Goal: Task Accomplishment & Management: Manage account settings

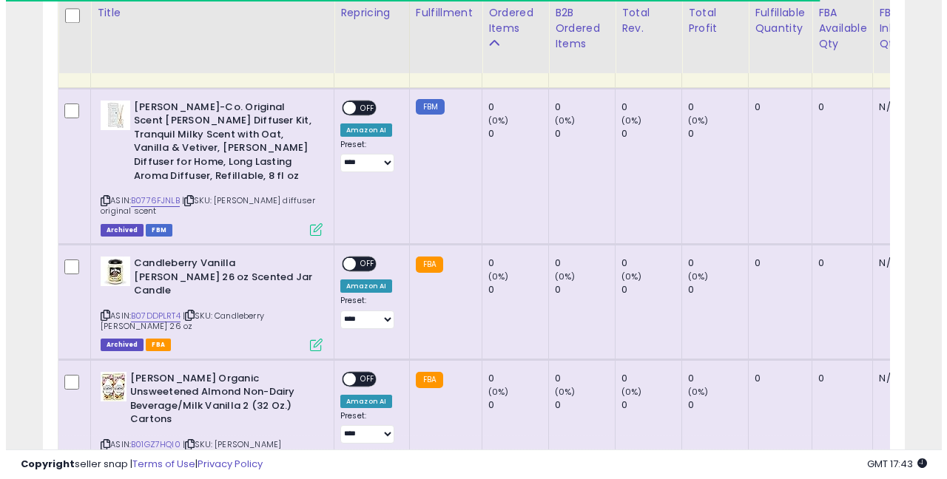
scroll to position [432, 0]
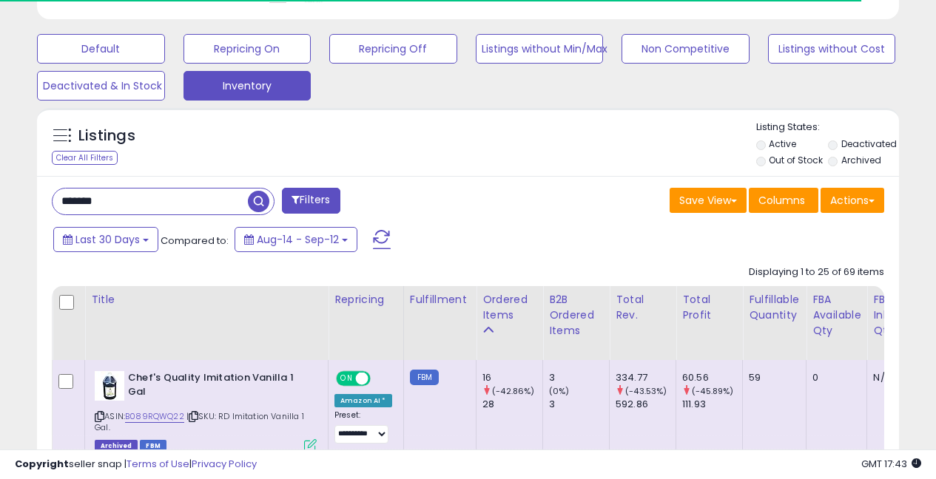
drag, startPoint x: 108, startPoint y: 201, endPoint x: 2, endPoint y: 172, distance: 109.7
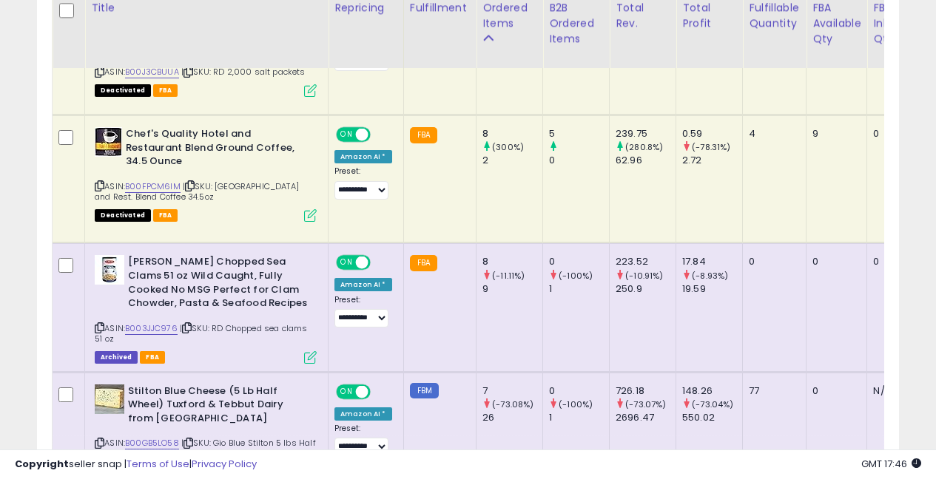
scroll to position [1062, 0]
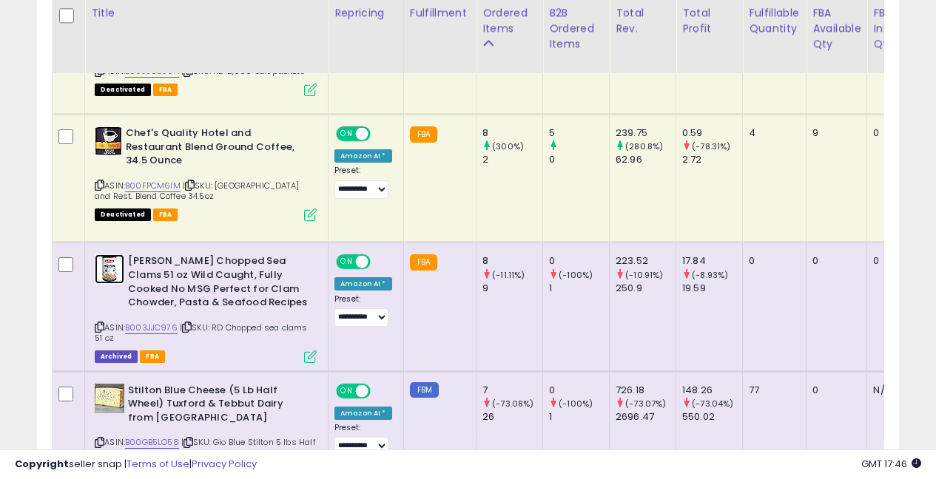
click at [117, 265] on img at bounding box center [110, 270] width 30 height 30
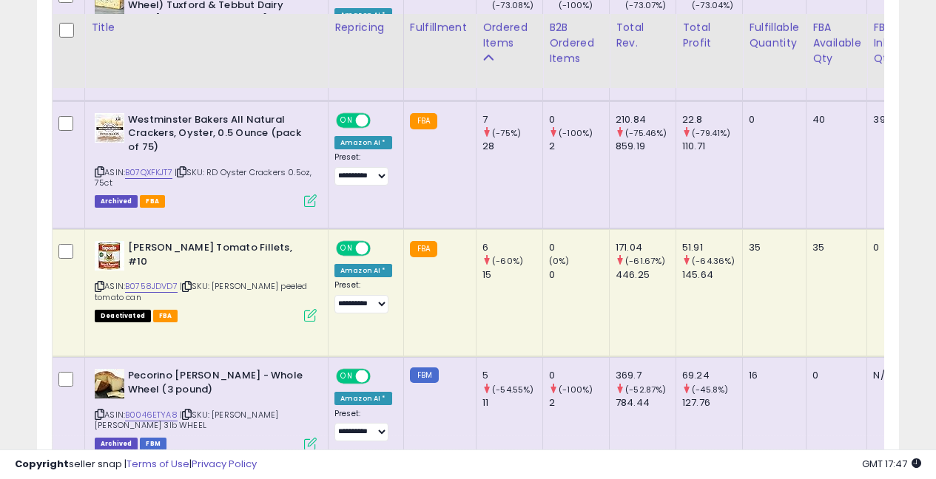
scroll to position [1476, 0]
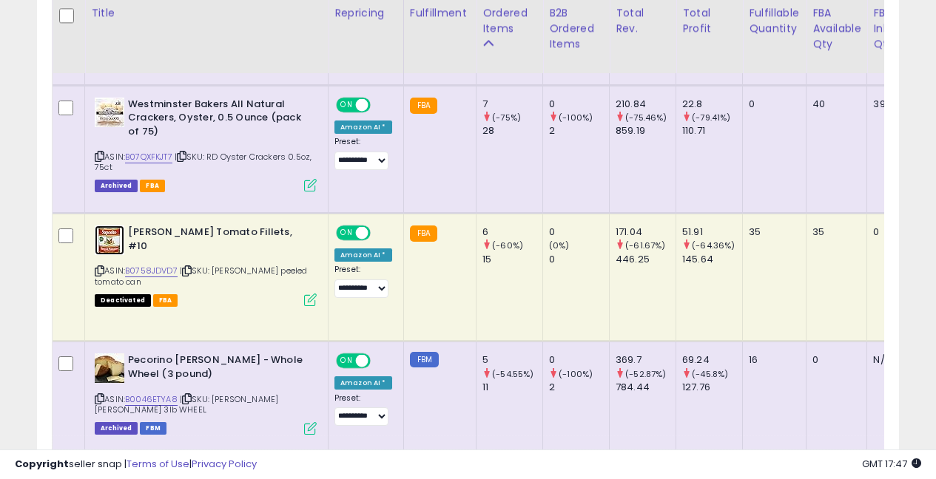
click at [107, 245] on img at bounding box center [110, 241] width 30 height 30
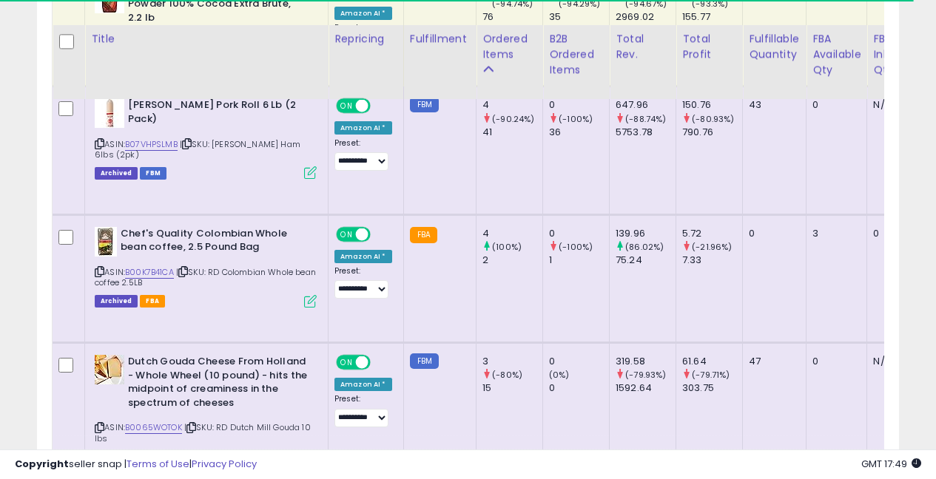
scroll to position [2432, 0]
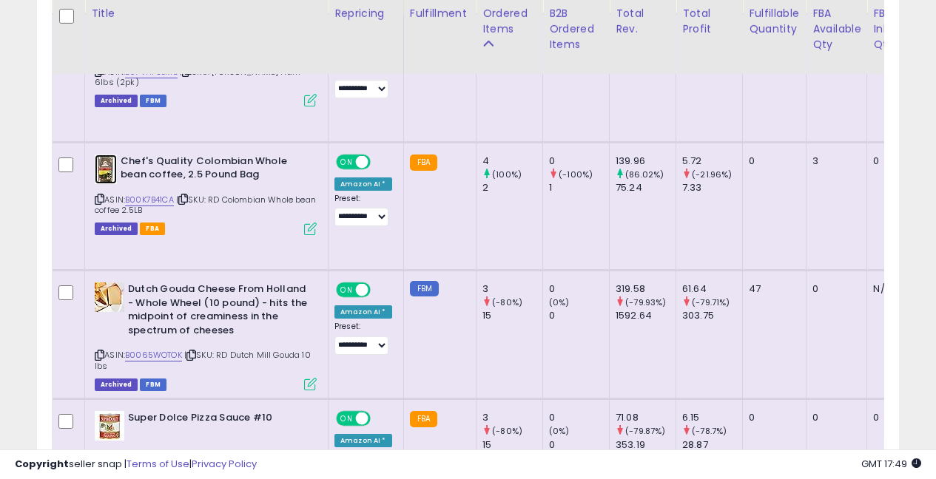
click at [106, 155] on img at bounding box center [106, 170] width 22 height 30
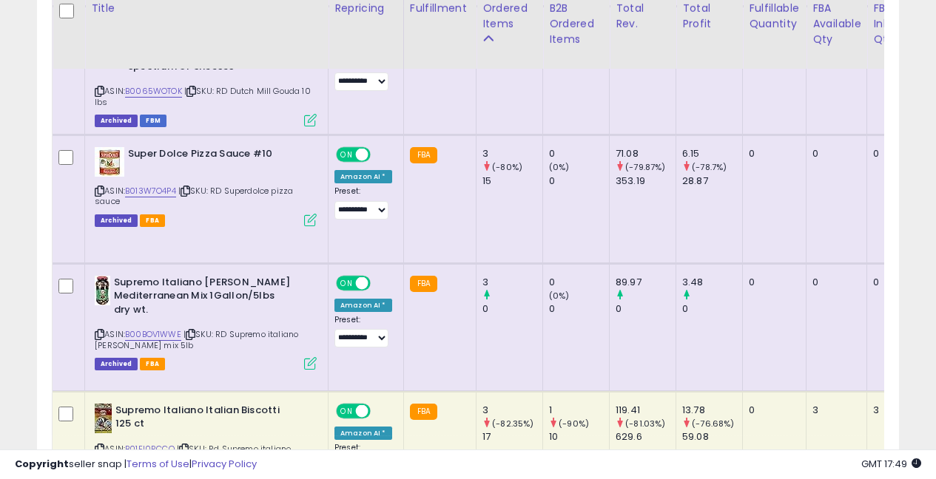
scroll to position [2709, 0]
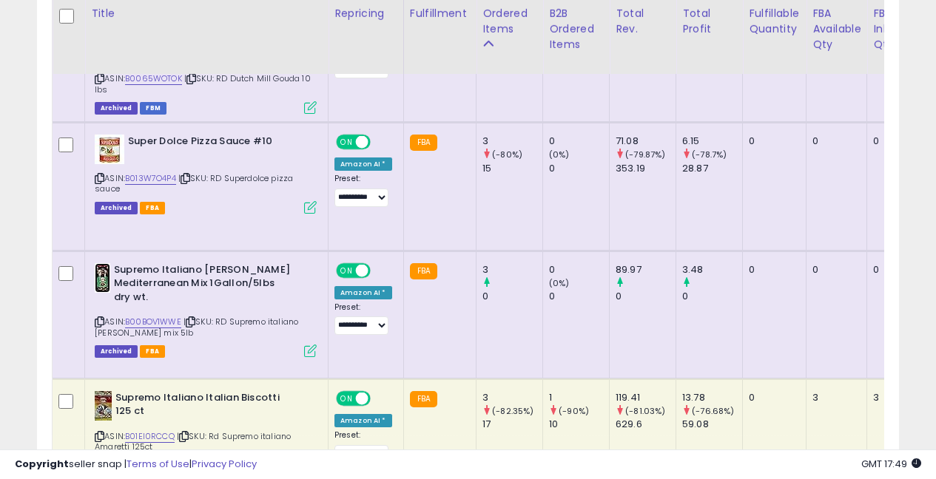
click at [106, 268] on img at bounding box center [103, 278] width 16 height 30
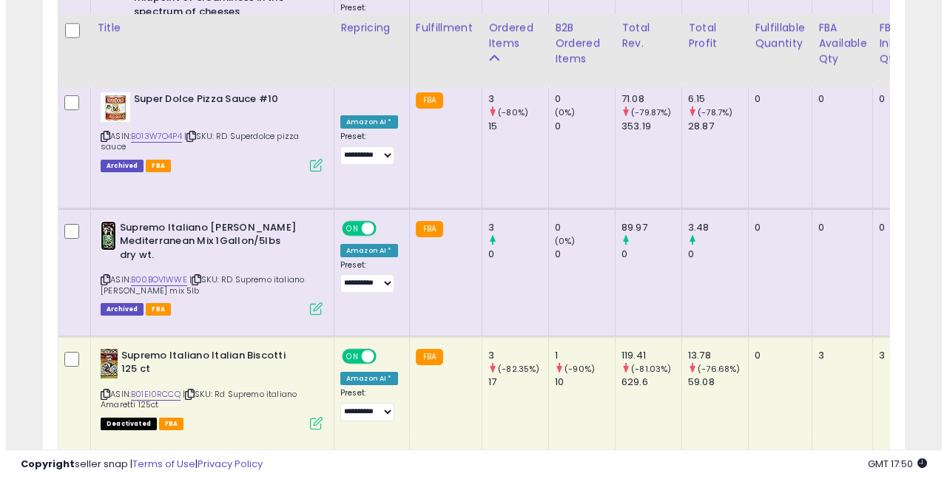
scroll to position [2783, 0]
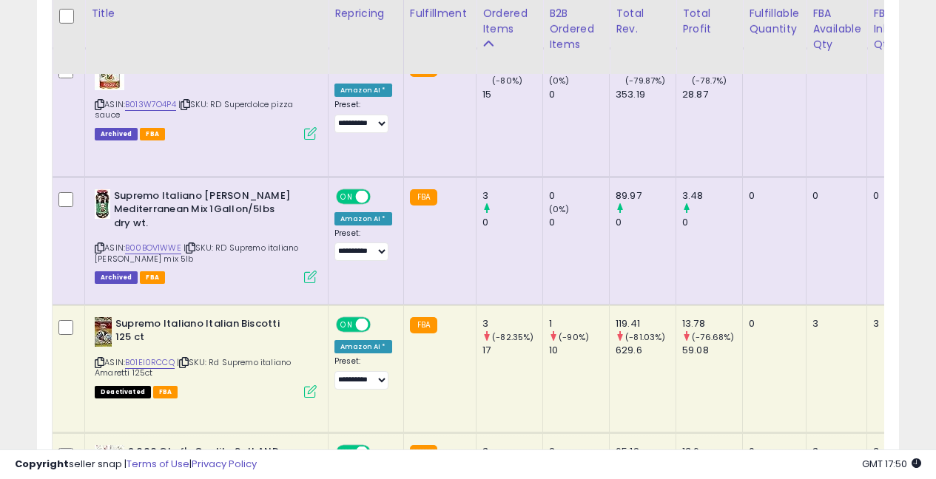
click at [305, 271] on icon at bounding box center [310, 277] width 13 height 13
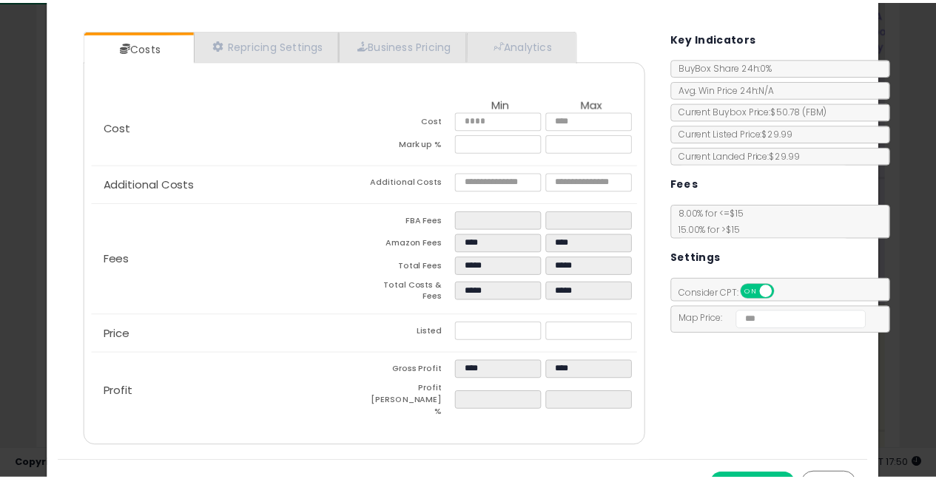
scroll to position [0, 0]
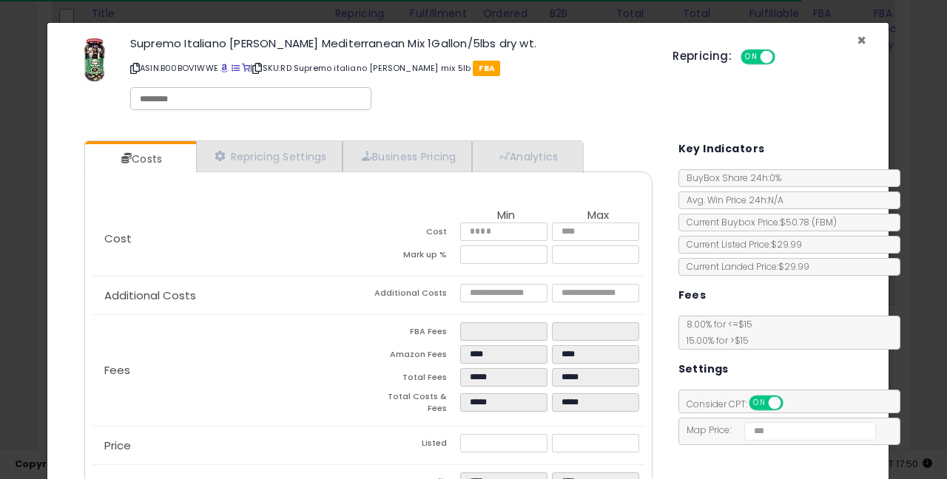
click at [857, 42] on span "×" at bounding box center [862, 40] width 10 height 21
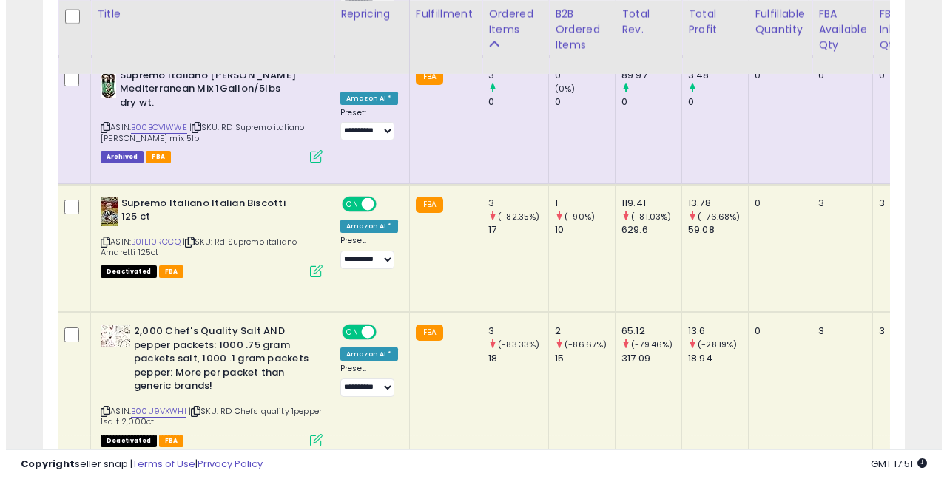
scroll to position [2927, 0]
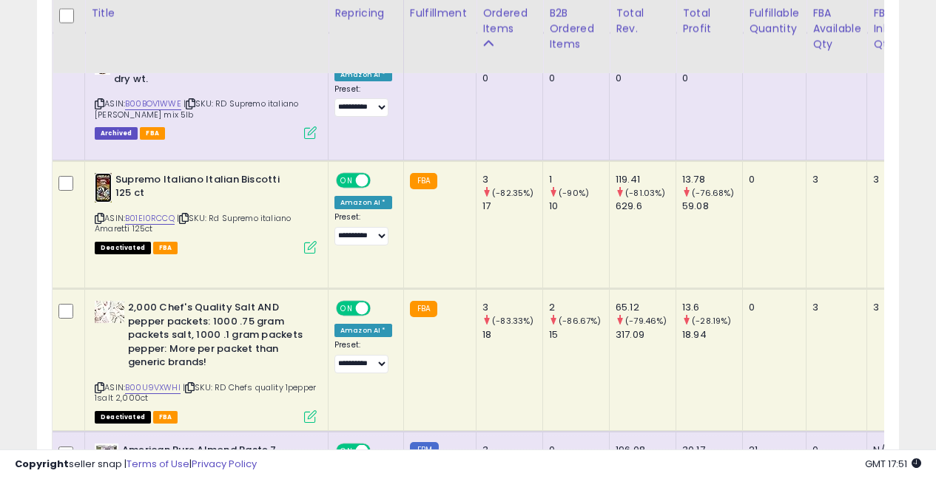
click at [106, 176] on img at bounding box center [103, 188] width 17 height 30
click at [100, 182] on img at bounding box center [103, 188] width 17 height 30
click at [110, 182] on img at bounding box center [103, 188] width 17 height 30
click at [312, 241] on icon at bounding box center [310, 247] width 13 height 13
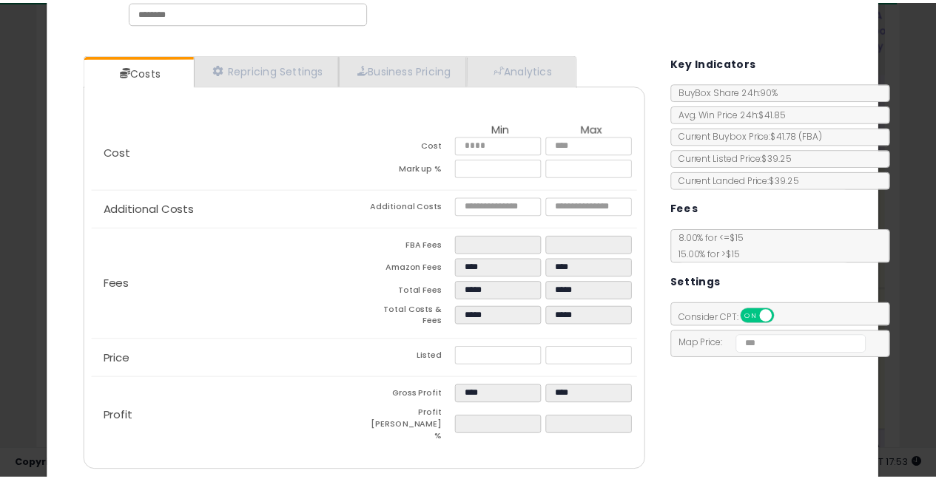
scroll to position [0, 0]
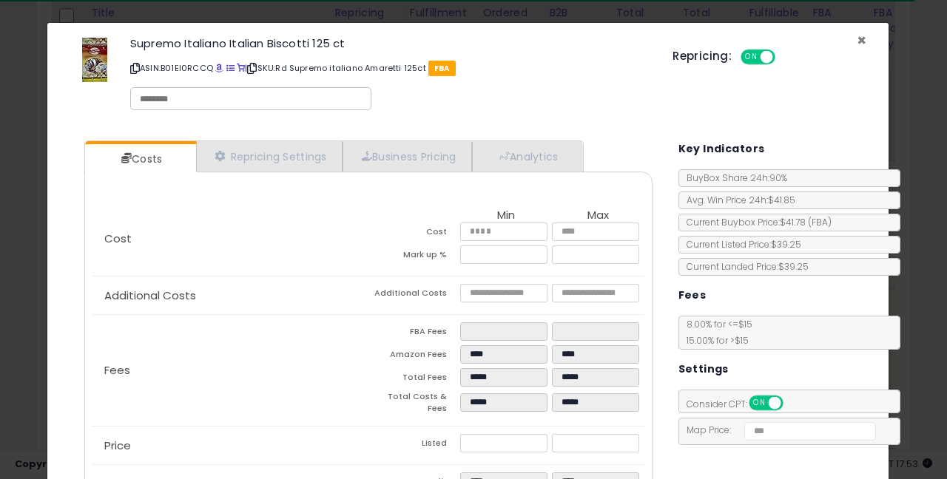
click at [857, 33] on span "×" at bounding box center [862, 40] width 10 height 21
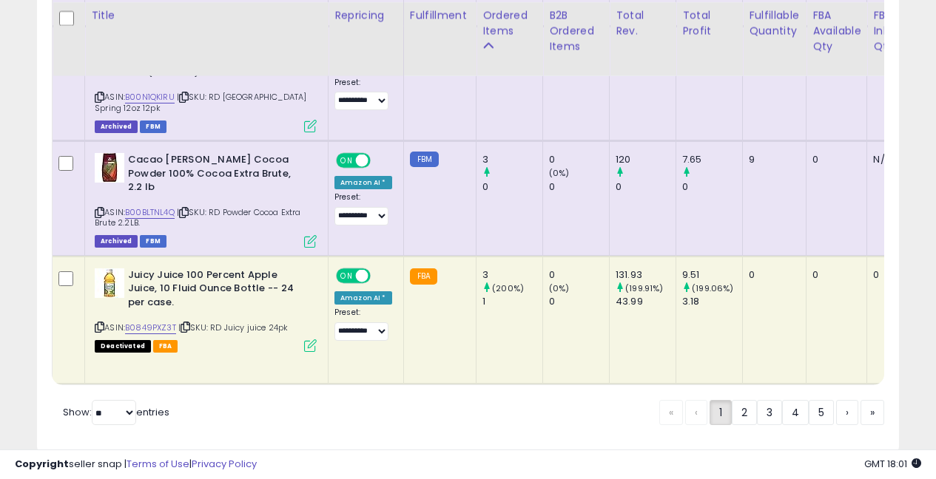
scroll to position [3592, 0]
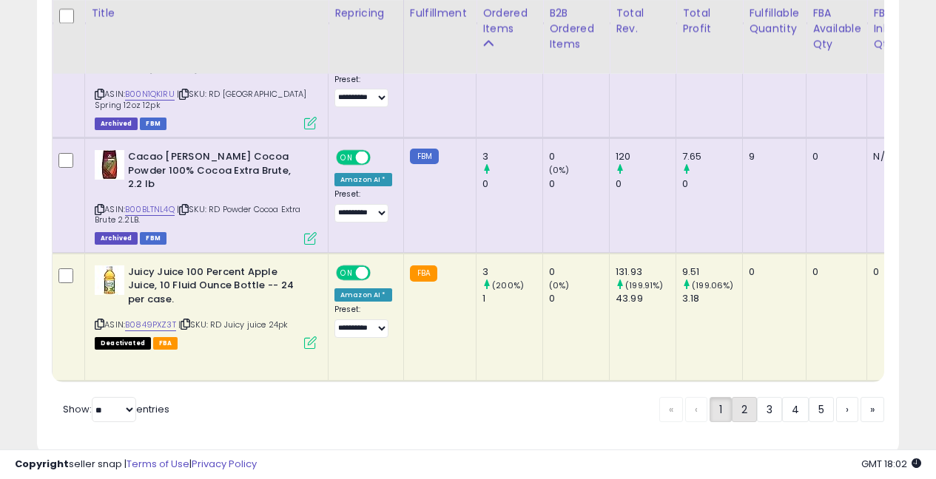
click at [741, 397] on link "2" at bounding box center [744, 409] width 25 height 25
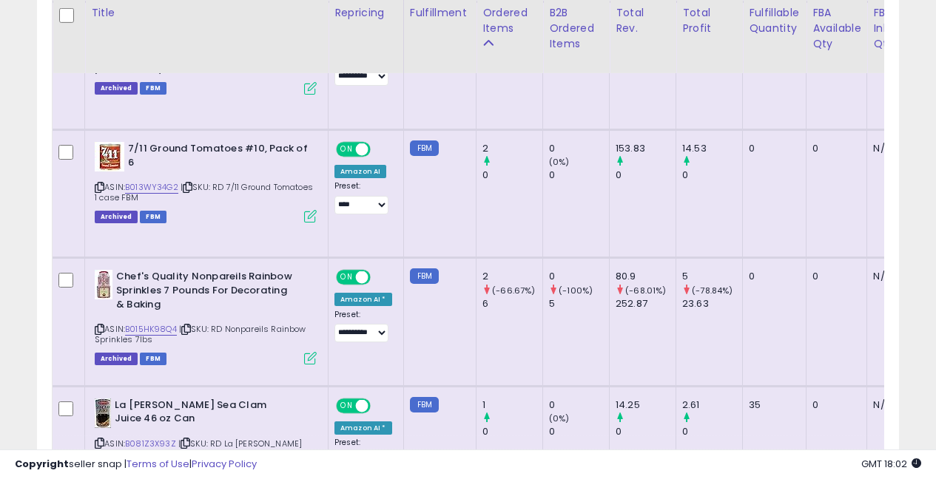
scroll to position [1145, 0]
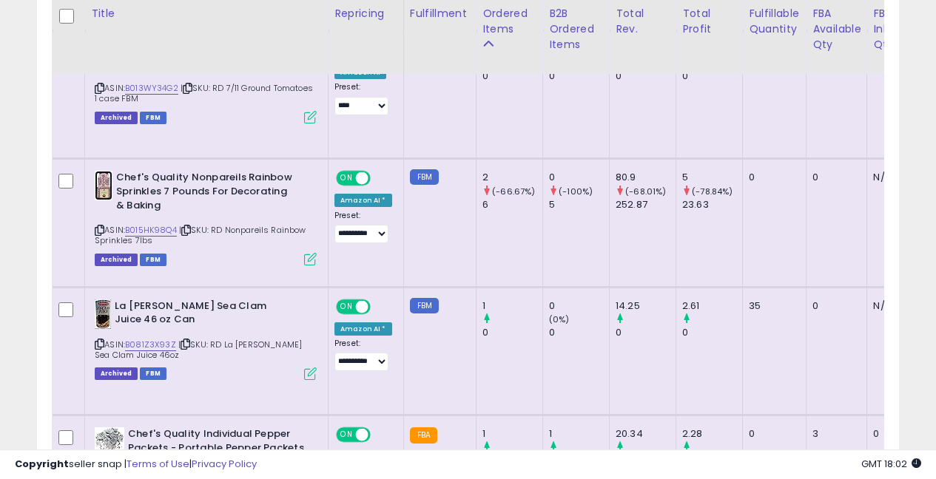
click at [99, 179] on img at bounding box center [104, 186] width 18 height 30
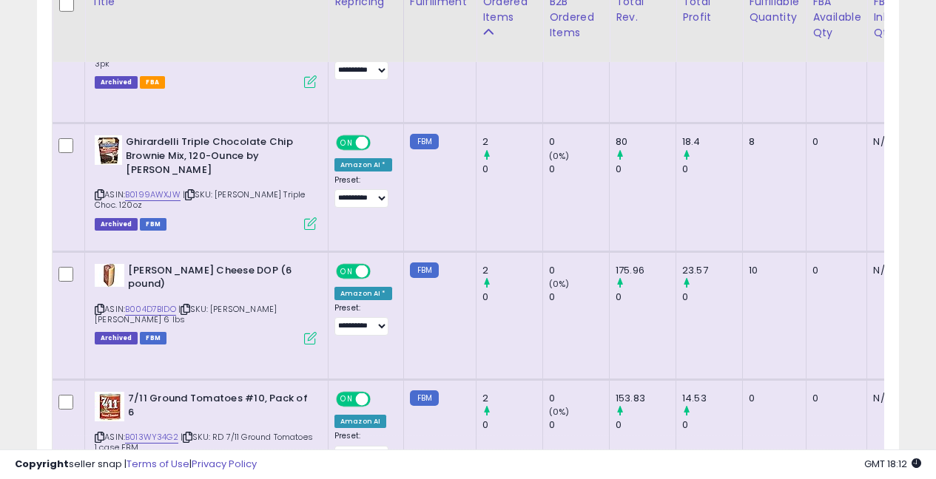
scroll to position [798, 0]
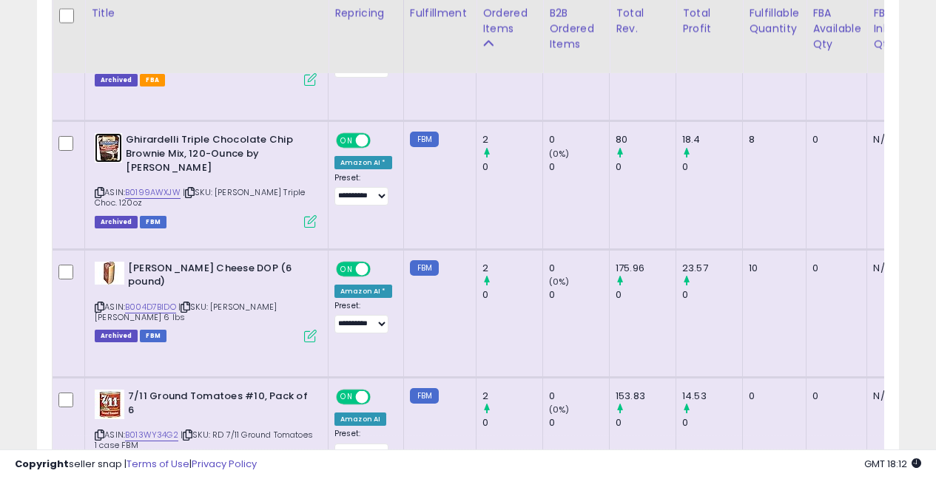
click at [107, 149] on img at bounding box center [108, 148] width 27 height 30
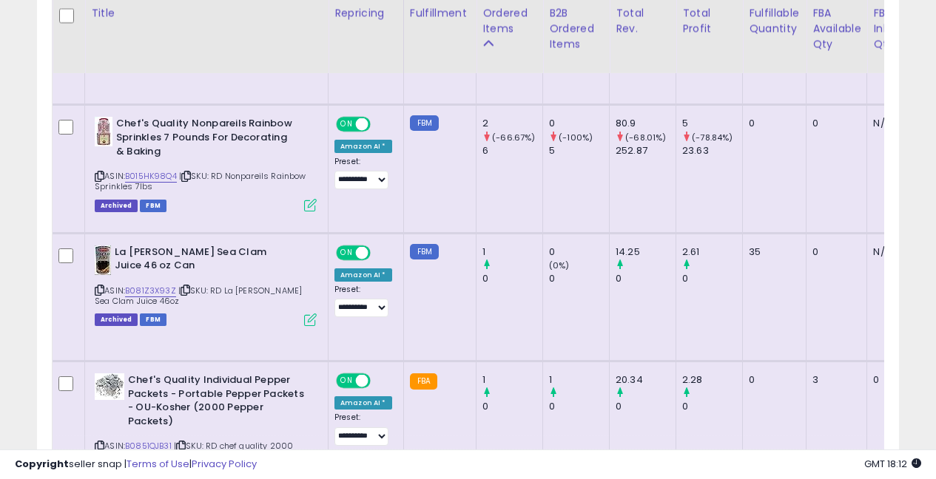
scroll to position [1243, 0]
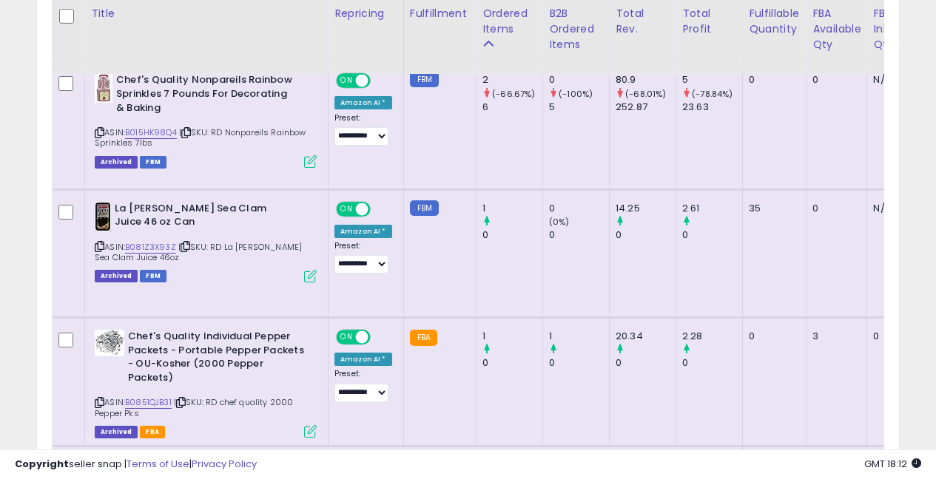
click at [104, 219] on img at bounding box center [103, 217] width 16 height 30
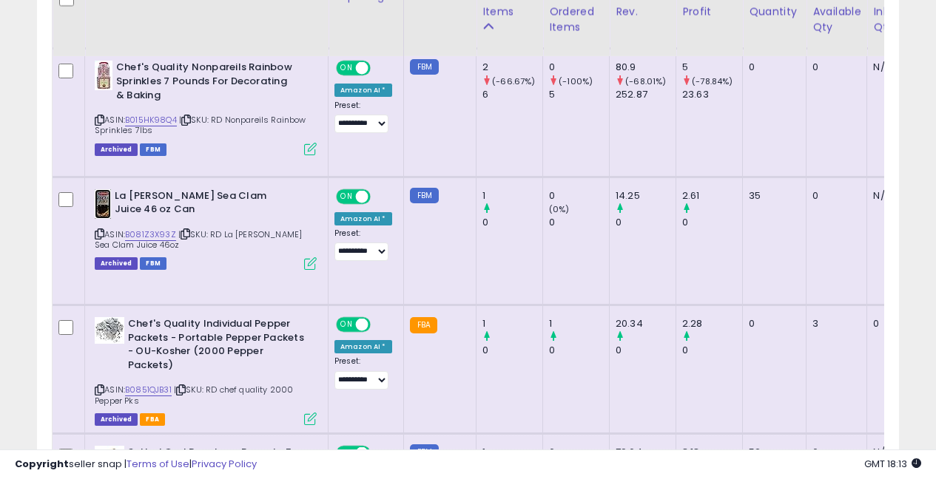
scroll to position [1239, 0]
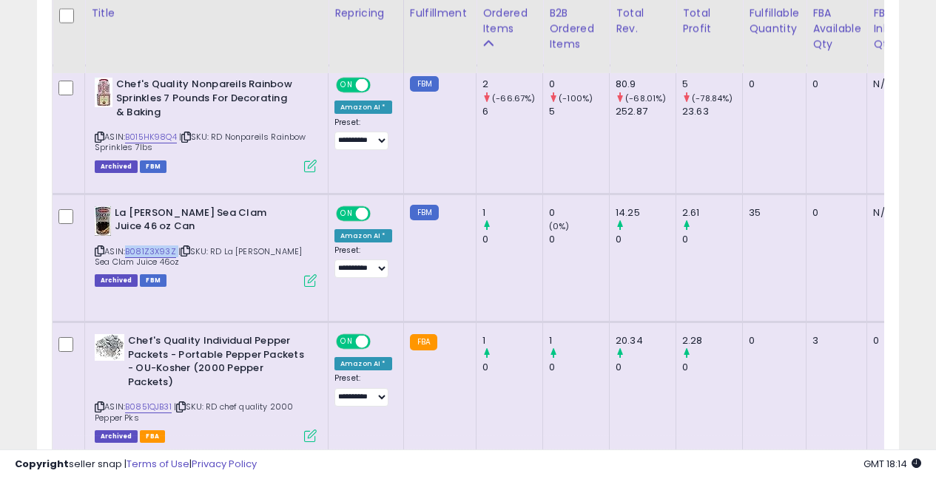
drag, startPoint x: 127, startPoint y: 252, endPoint x: 176, endPoint y: 251, distance: 48.8
click at [176, 251] on div "ASIN: B081Z3X93Z | SKU: RD La [PERSON_NAME] Sea Clam Juice 46oz Archived FBM" at bounding box center [206, 245] width 222 height 79
copy div "B081Z3X93Z"
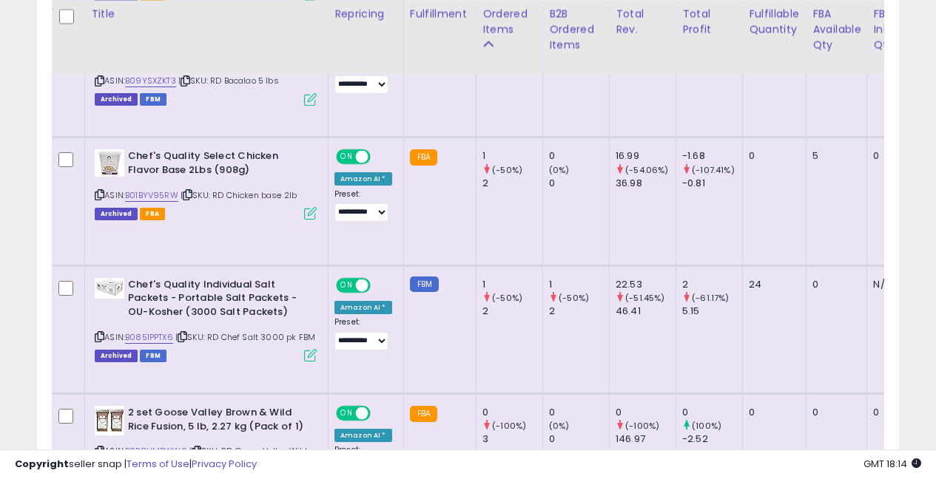
scroll to position [1683, 0]
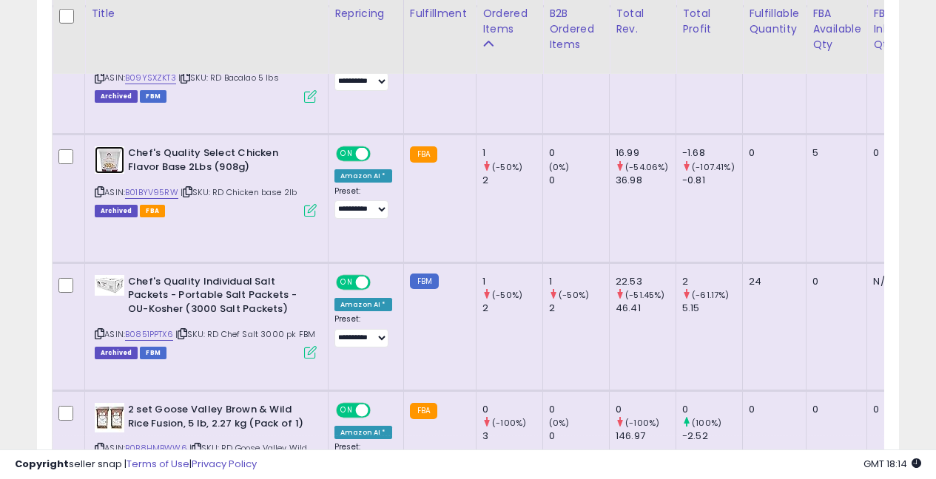
click at [118, 158] on img at bounding box center [110, 159] width 30 height 27
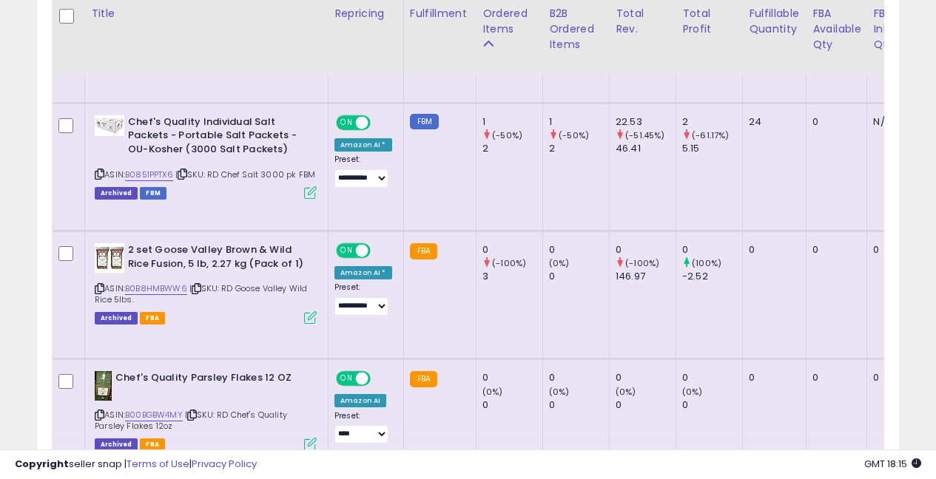
scroll to position [1893, 0]
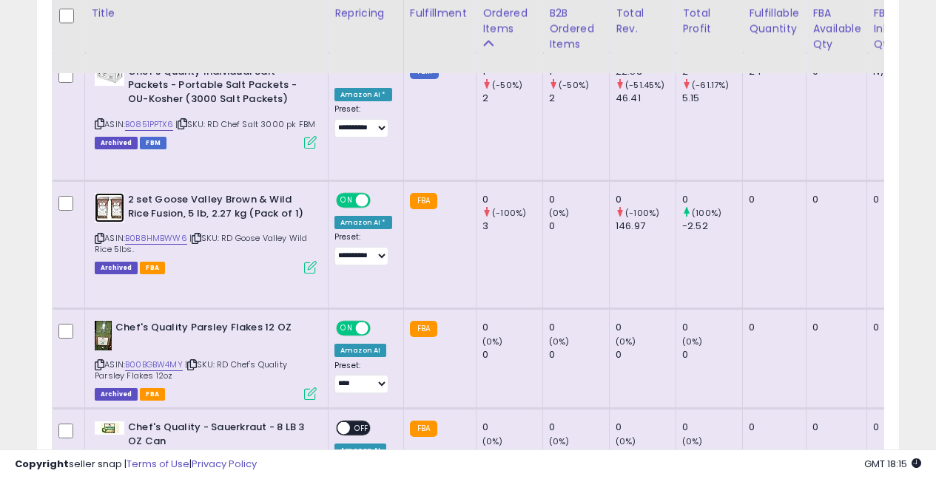
click at [111, 209] on img at bounding box center [110, 208] width 30 height 30
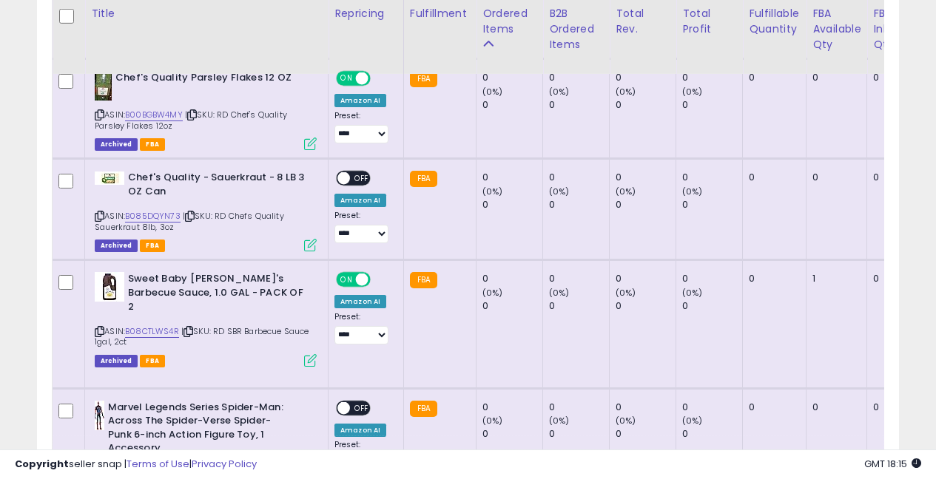
scroll to position [2118, 0]
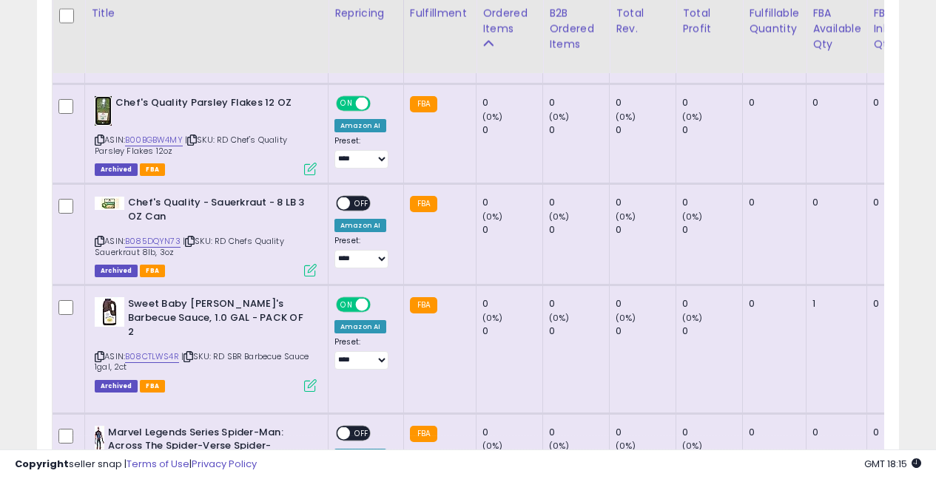
click at [105, 118] on img at bounding box center [103, 111] width 17 height 30
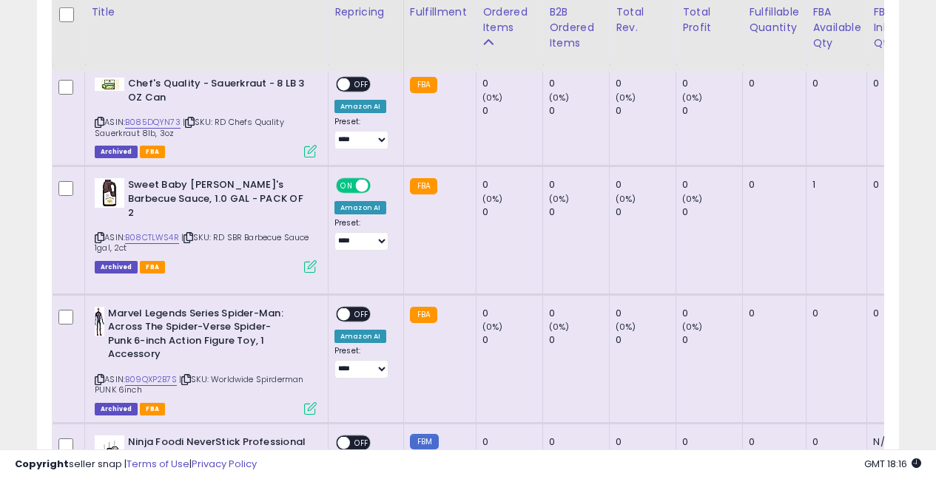
scroll to position [2250, 0]
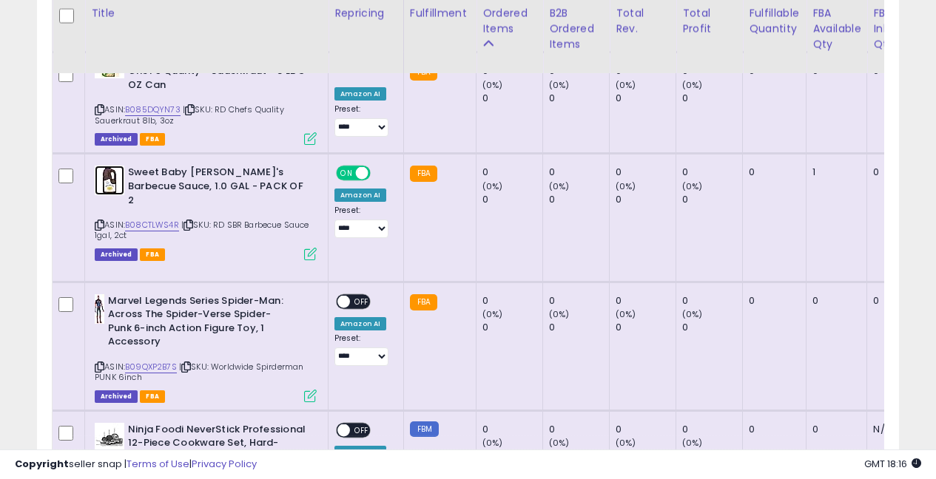
click at [107, 178] on img at bounding box center [110, 181] width 30 height 30
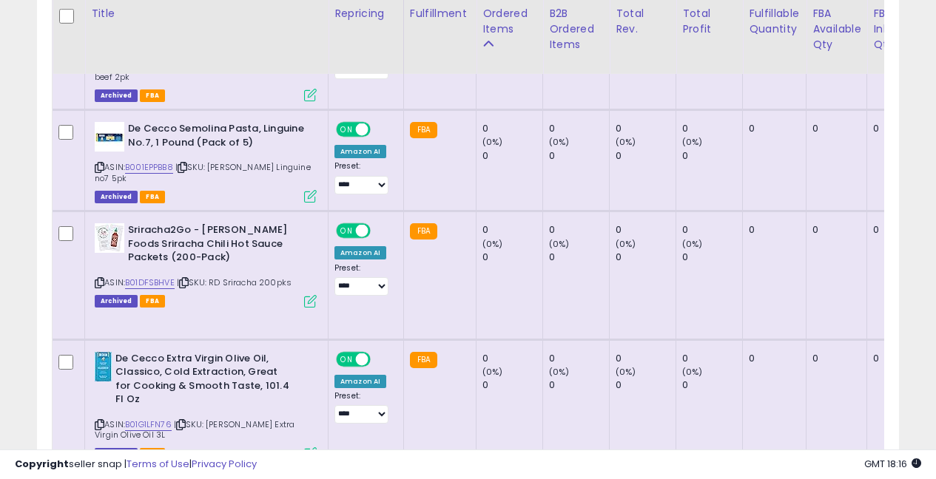
scroll to position [3547, 0]
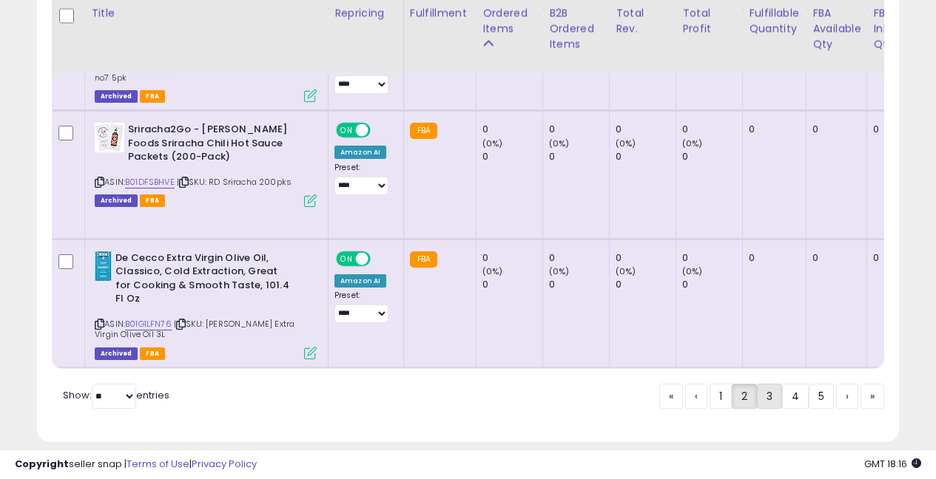
click at [764, 384] on link "3" at bounding box center [769, 396] width 25 height 25
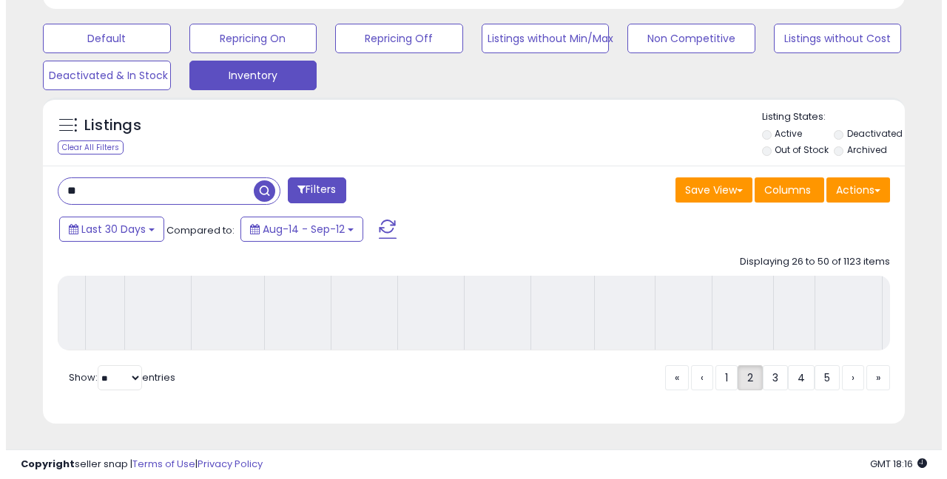
scroll to position [454, 0]
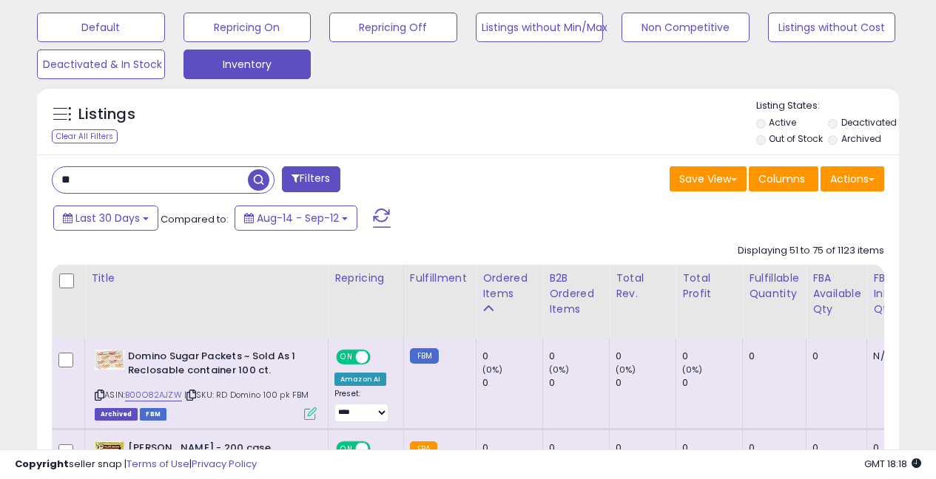
drag, startPoint x: 63, startPoint y: 176, endPoint x: 44, endPoint y: 175, distance: 18.6
click at [44, 175] on div "** Filters" at bounding box center [255, 181] width 428 height 30
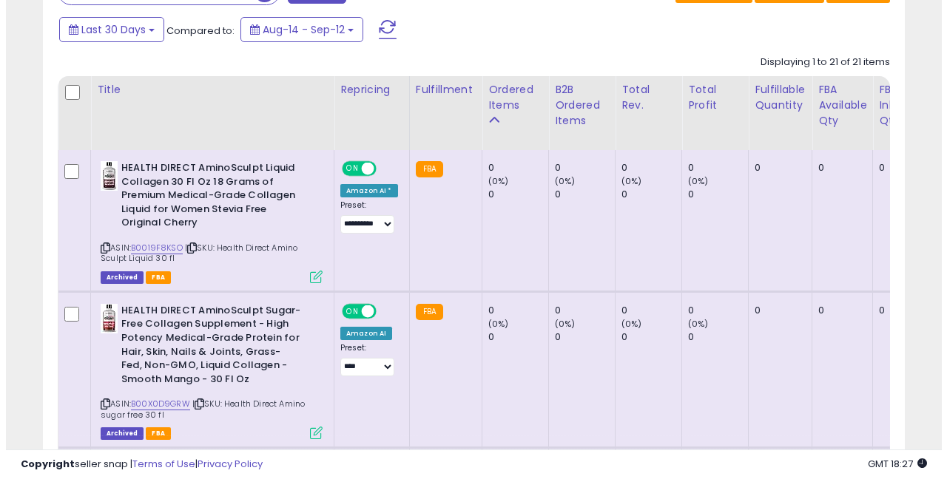
scroll to position [325, 0]
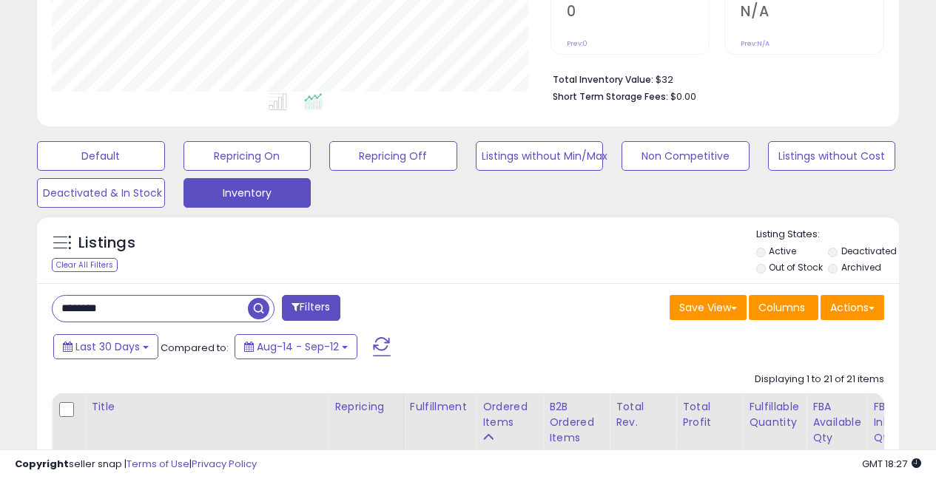
drag, startPoint x: 16, startPoint y: 277, endPoint x: 2, endPoint y: 252, distance: 28.8
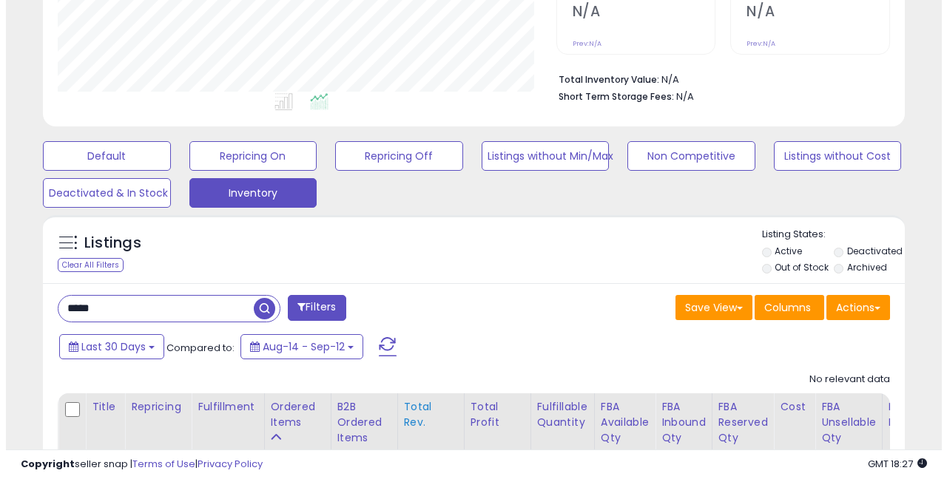
scroll to position [439, 0]
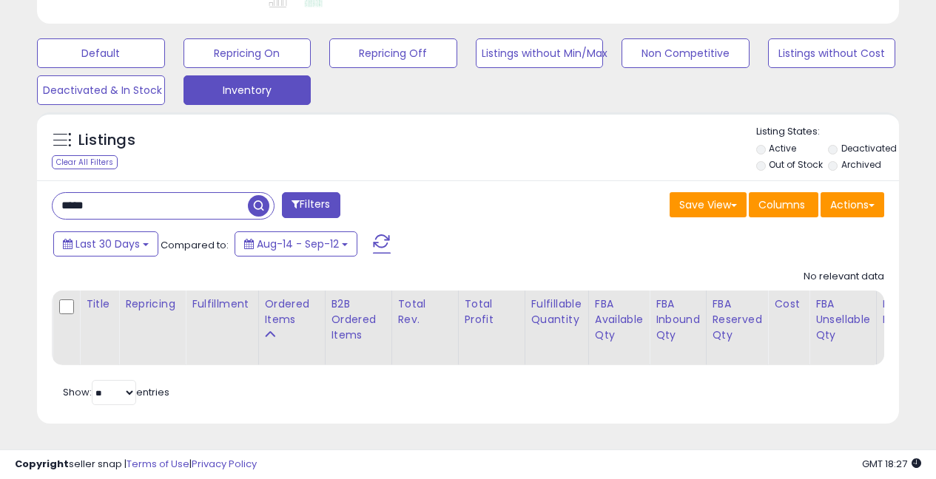
drag, startPoint x: 116, startPoint y: 195, endPoint x: 2, endPoint y: 182, distance: 114.7
click at [5, 180] on div "**********" at bounding box center [468, 49] width 936 height 859
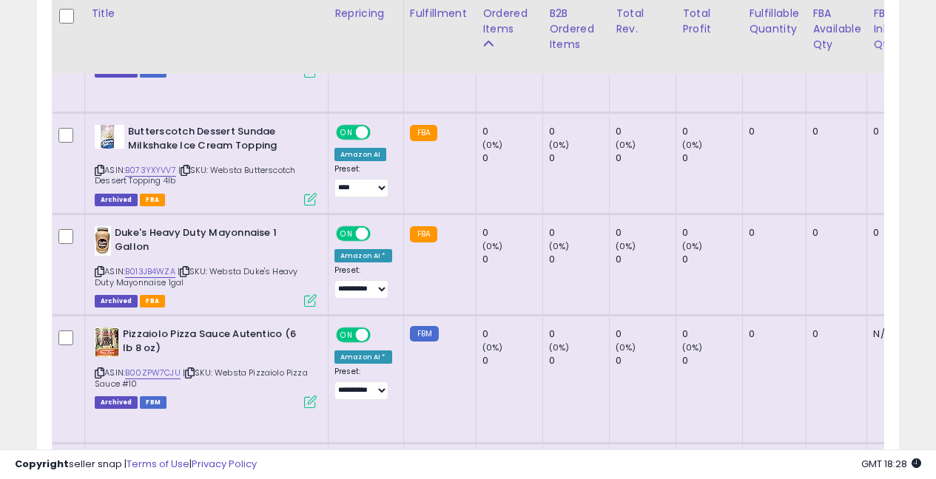
scroll to position [3526, 0]
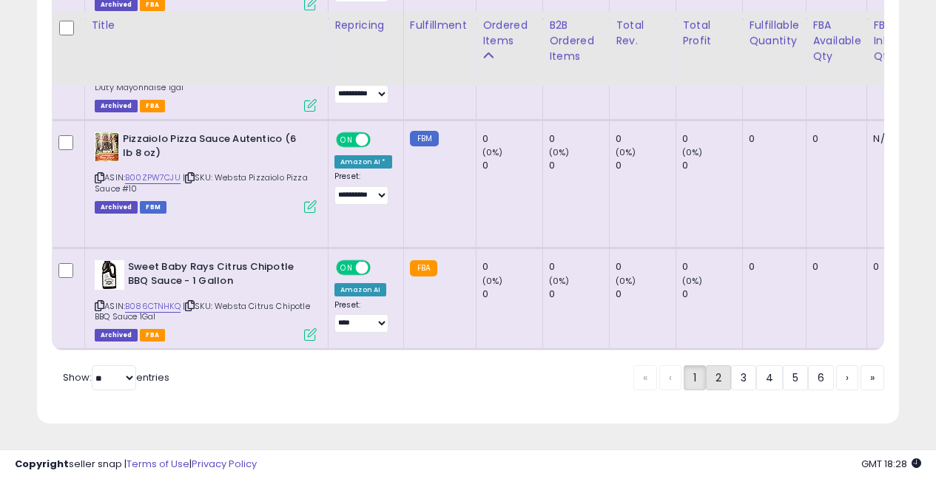
click at [716, 377] on link "2" at bounding box center [718, 377] width 25 height 25
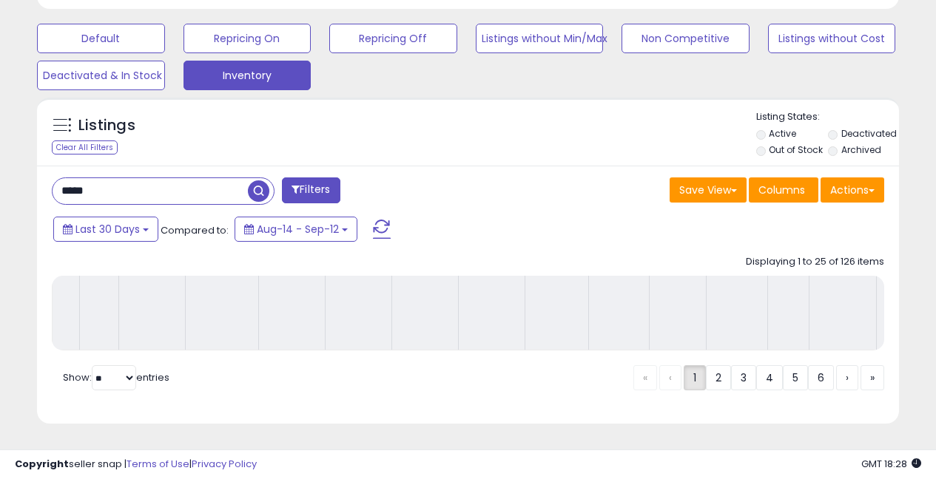
scroll to position [454, 0]
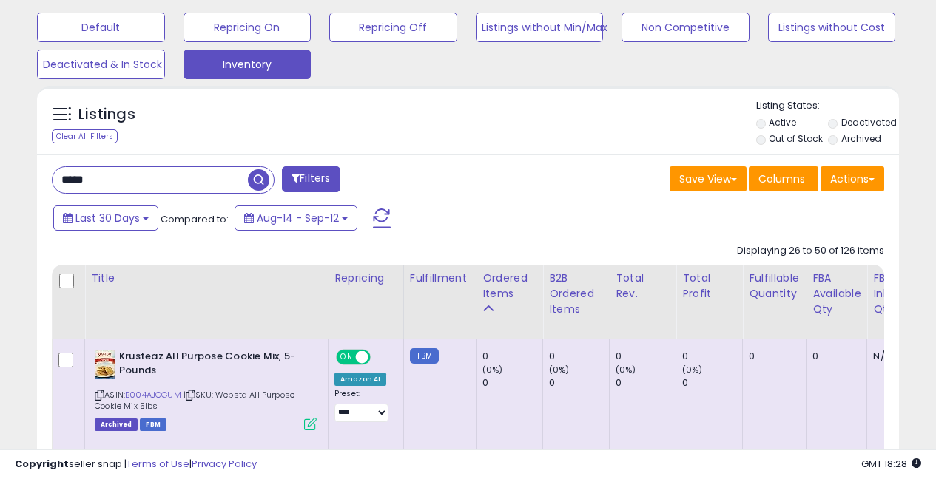
drag, startPoint x: 102, startPoint y: 178, endPoint x: 38, endPoint y: 169, distance: 64.2
paste input "**********"
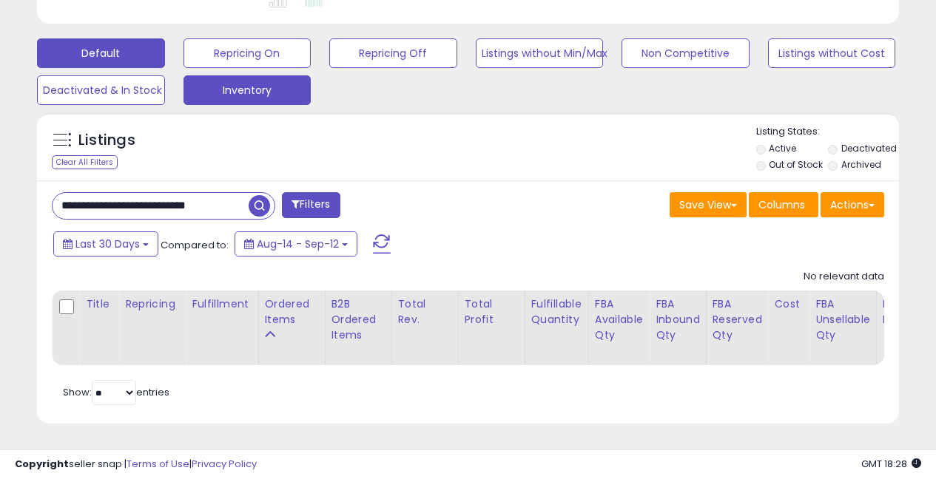
scroll to position [0, 0]
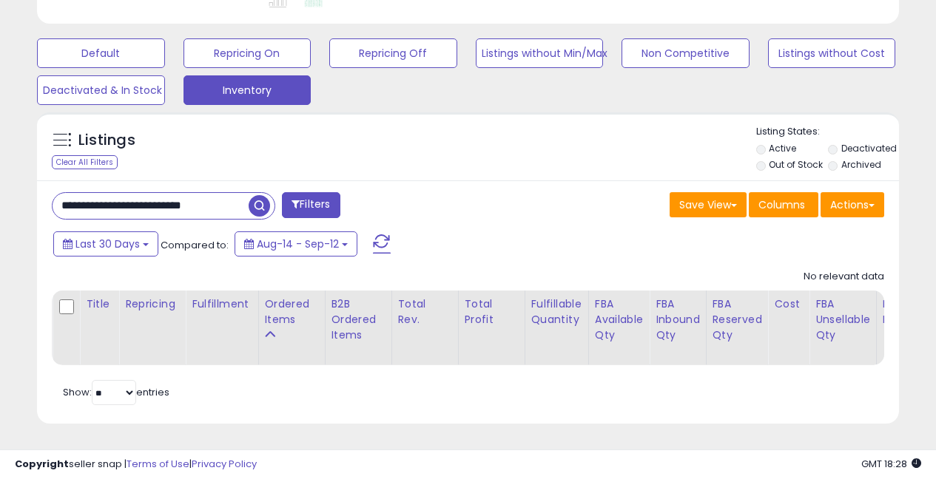
drag, startPoint x: 124, startPoint y: 195, endPoint x: 329, endPoint y: 195, distance: 204.9
click at [329, 195] on div "**********" at bounding box center [255, 207] width 428 height 30
paste input "text"
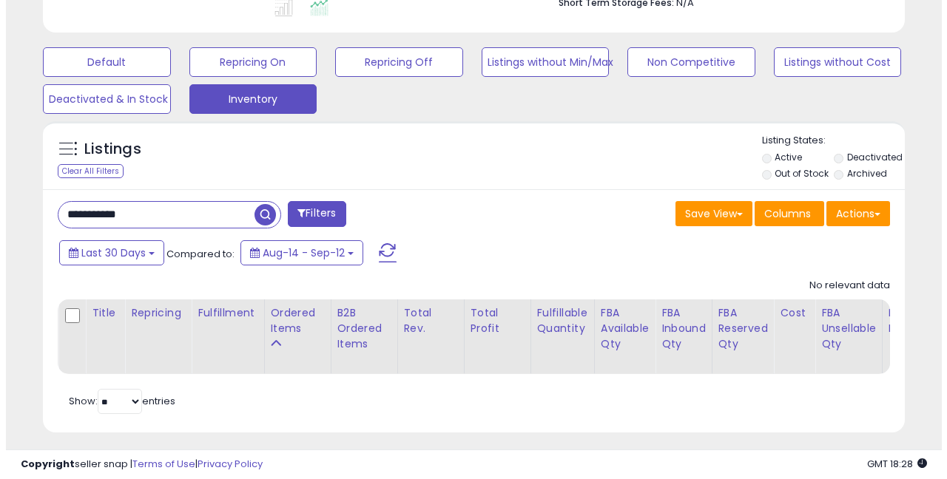
scroll to position [419, 0]
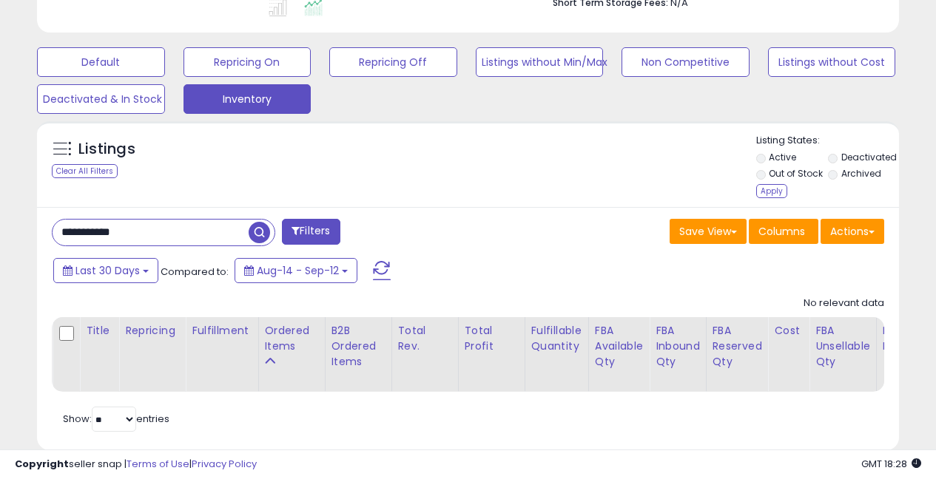
click at [263, 237] on span "button" at bounding box center [259, 232] width 21 height 21
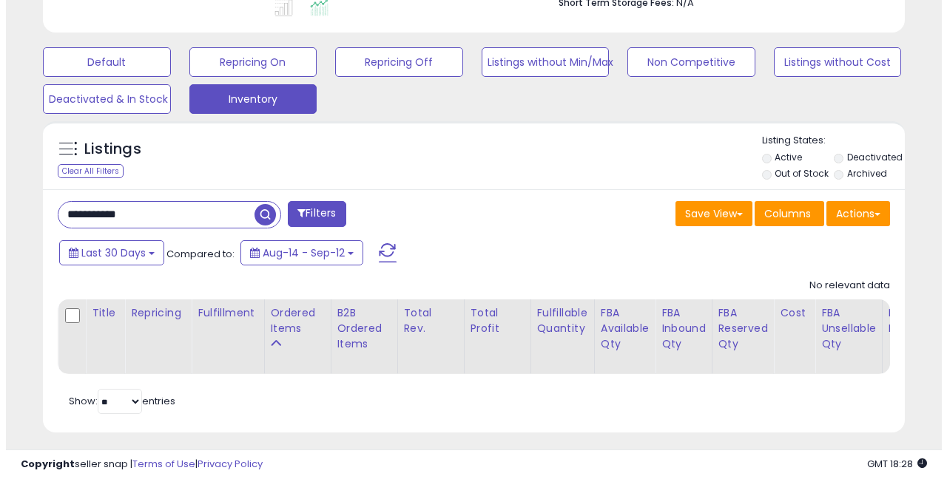
scroll to position [303, 498]
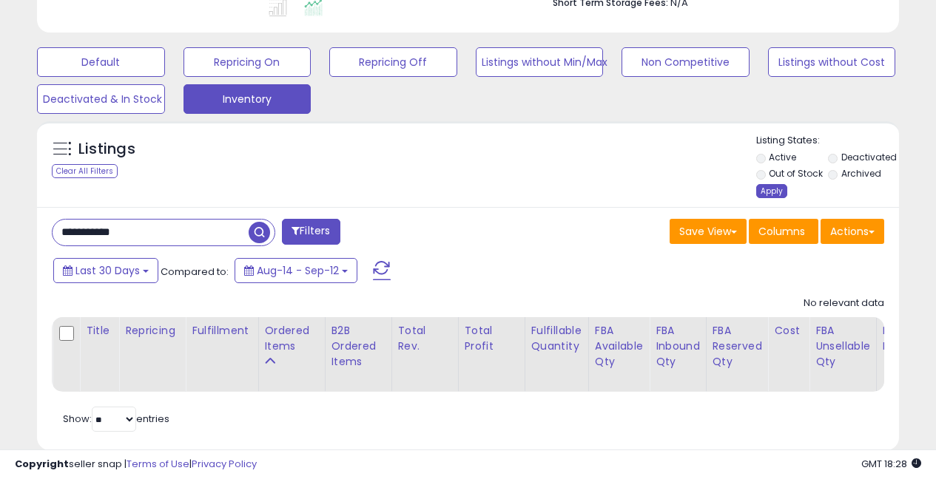
click at [766, 195] on div "Apply" at bounding box center [771, 191] width 31 height 14
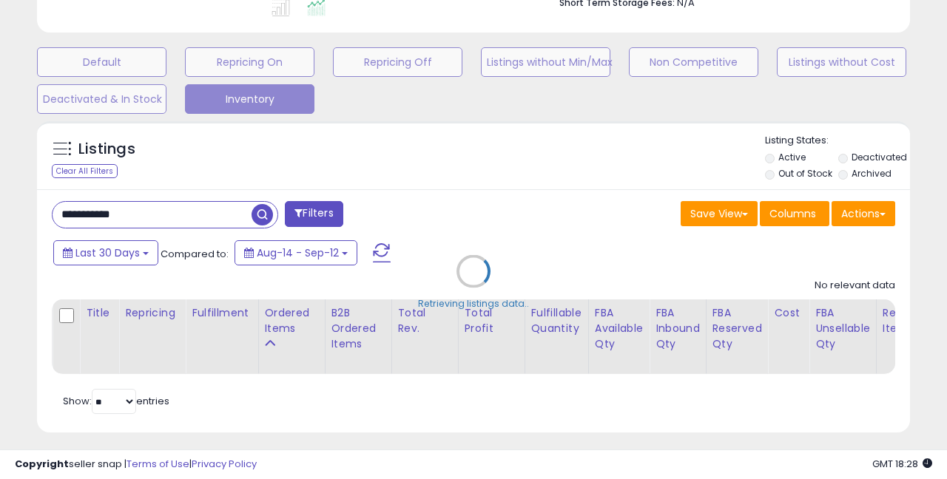
scroll to position [739573, 739371]
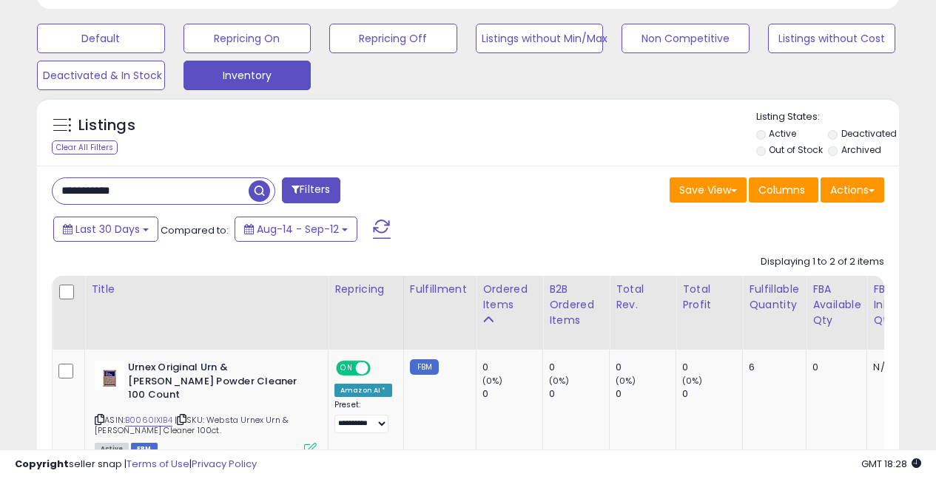
drag, startPoint x: 142, startPoint y: 196, endPoint x: 2, endPoint y: 155, distance: 145.8
click at [2, 158] on div "**********" at bounding box center [468, 163] width 936 height 1115
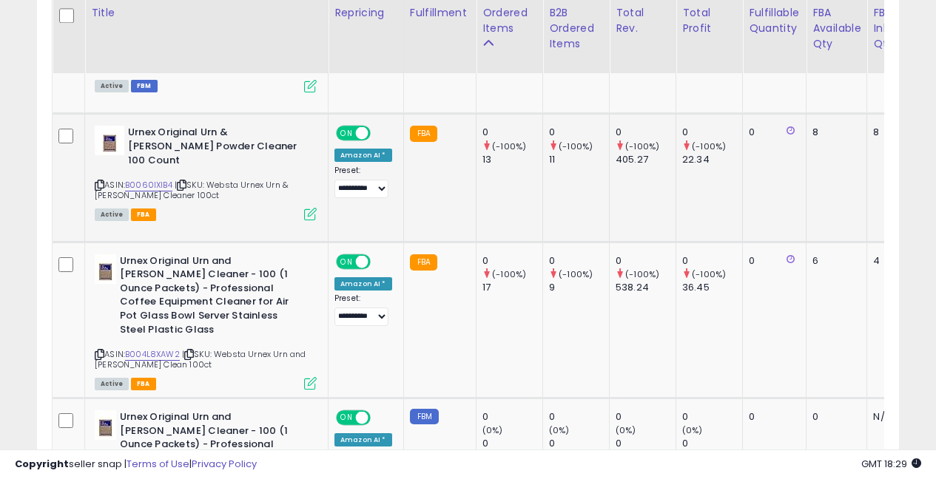
click at [306, 208] on icon at bounding box center [310, 214] width 13 height 13
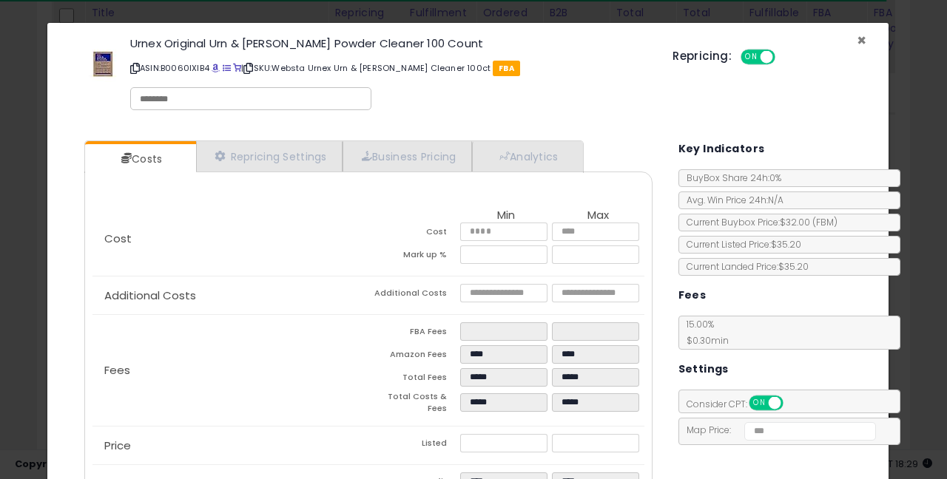
click at [857, 36] on span "×" at bounding box center [862, 40] width 10 height 21
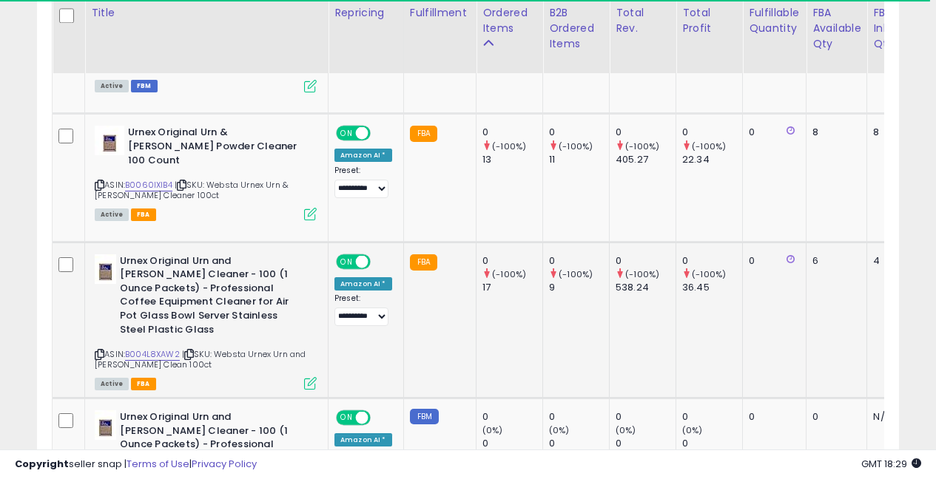
click at [300, 378] on div "Active FBA" at bounding box center [206, 383] width 222 height 10
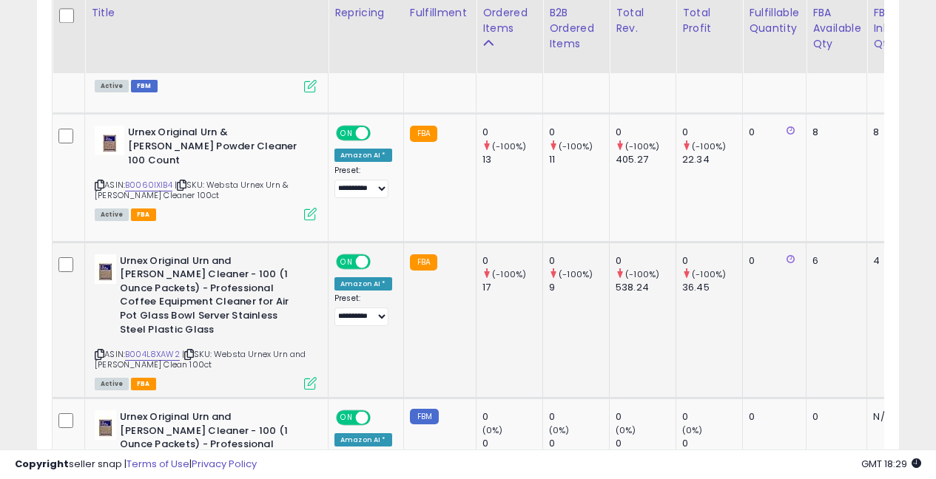
click at [305, 377] on icon at bounding box center [310, 383] width 13 height 13
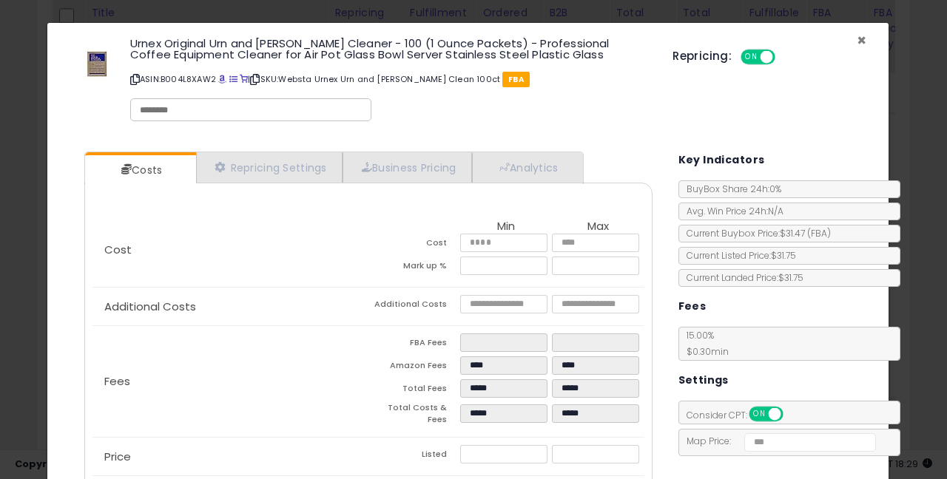
click at [857, 38] on span "×" at bounding box center [862, 40] width 10 height 21
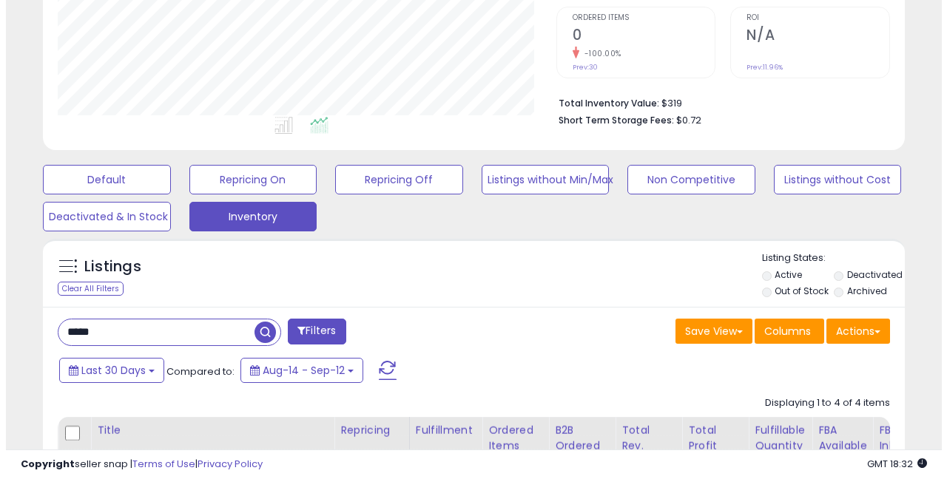
scroll to position [331, 0]
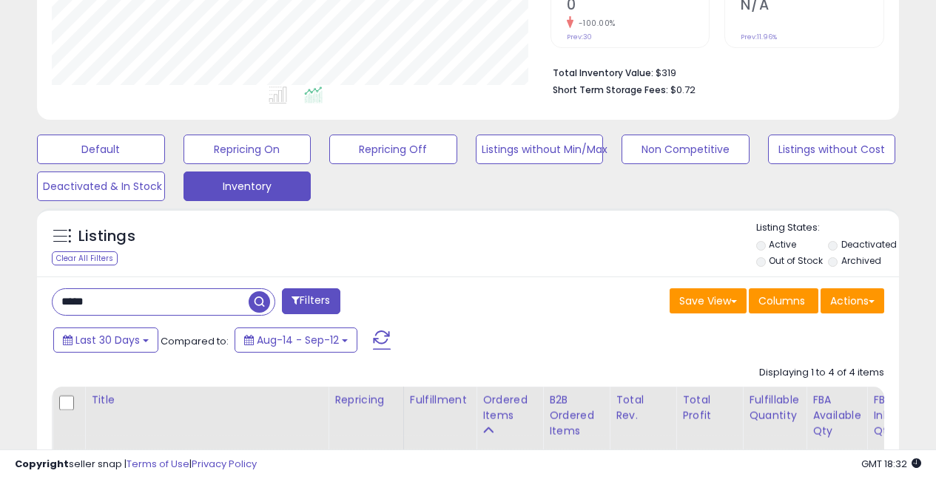
drag, startPoint x: 101, startPoint y: 300, endPoint x: 36, endPoint y: 283, distance: 66.8
type input "********"
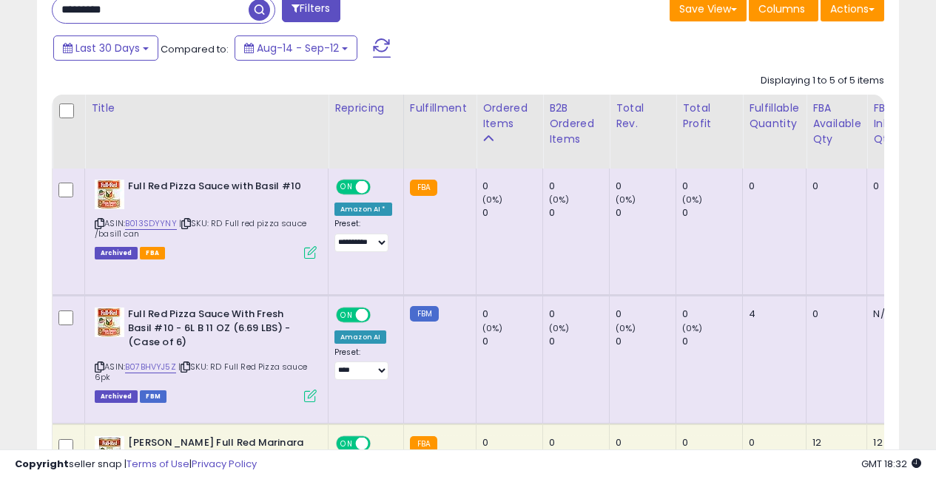
scroll to position [630, 0]
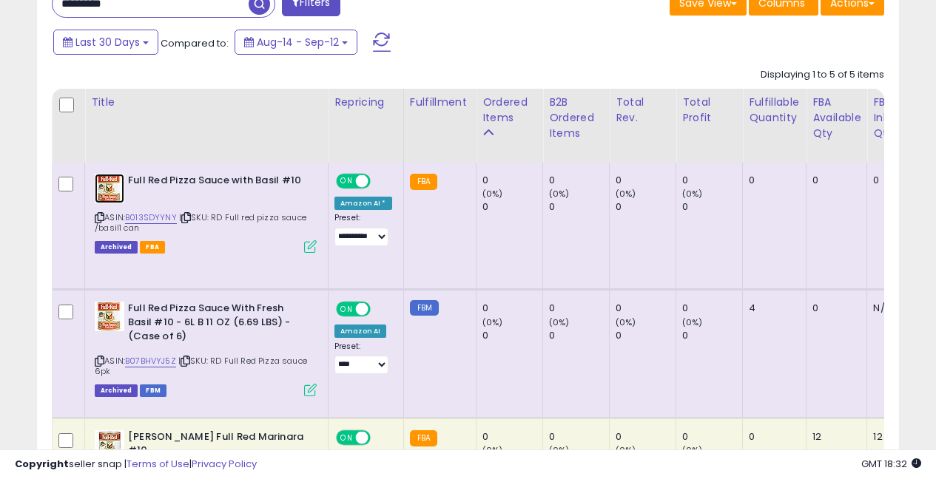
click at [107, 176] on img at bounding box center [110, 189] width 30 height 30
